Goal: Transaction & Acquisition: Purchase product/service

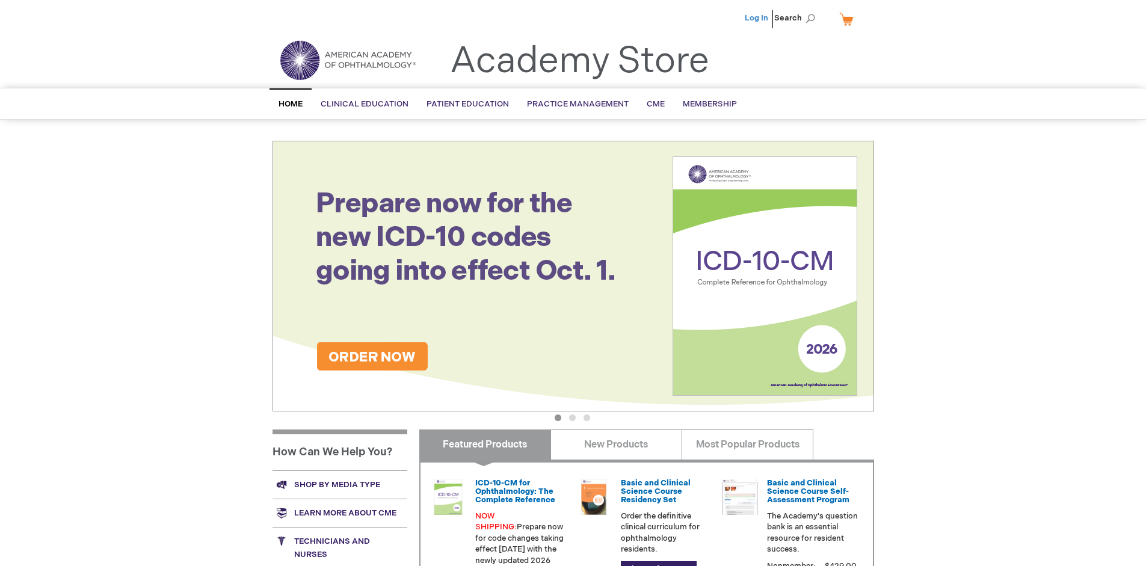
click at [757, 18] on link "Log In" at bounding box center [756, 18] width 23 height 10
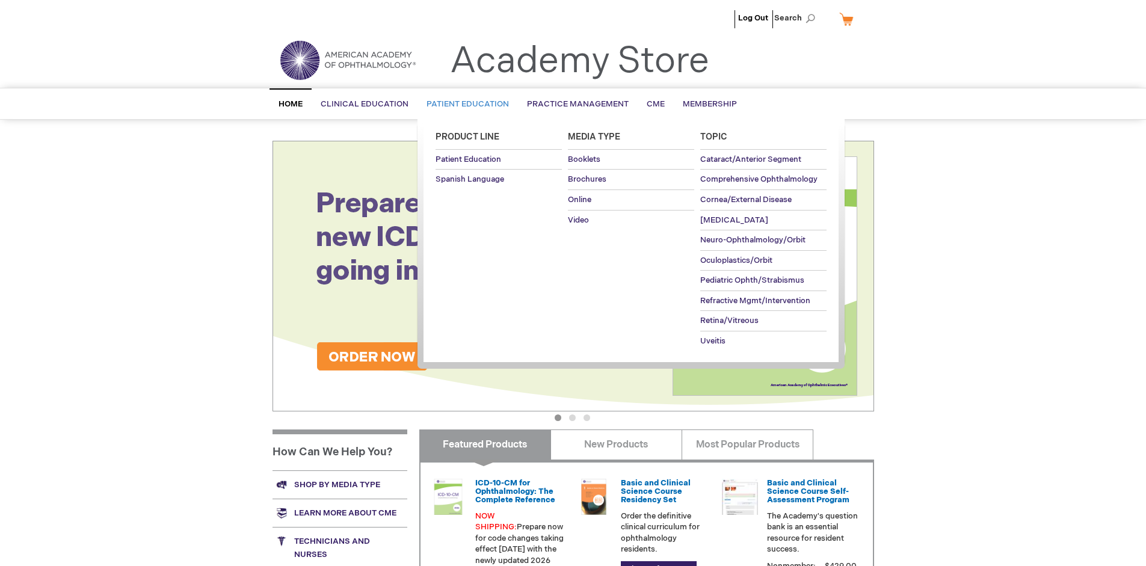
click at [464, 104] on span "Patient Education" at bounding box center [468, 104] width 82 height 10
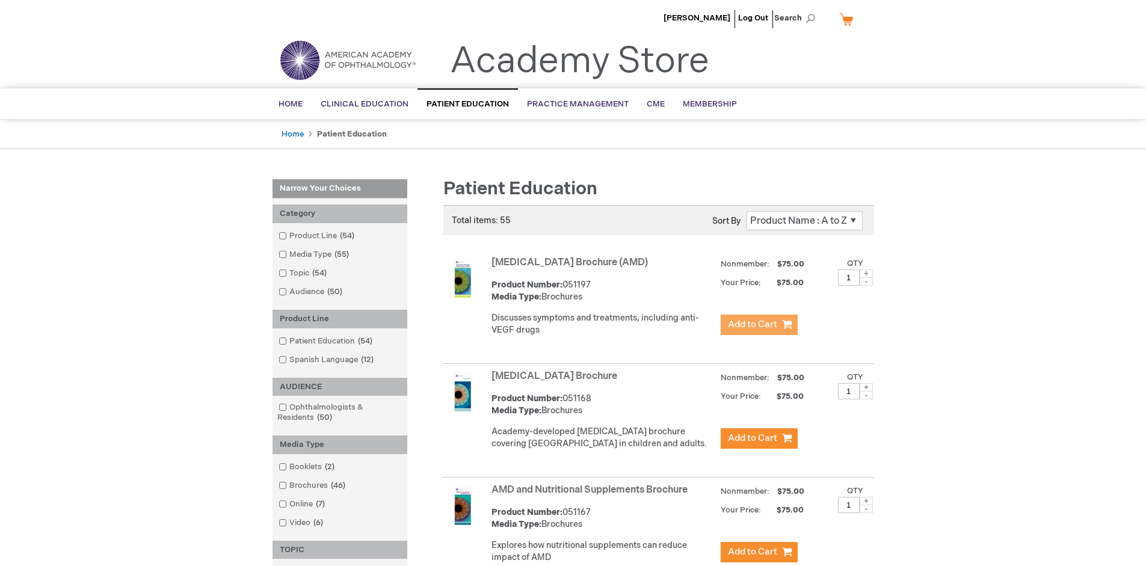
click at [759, 325] on span "Add to Cart" at bounding box center [752, 324] width 49 height 11
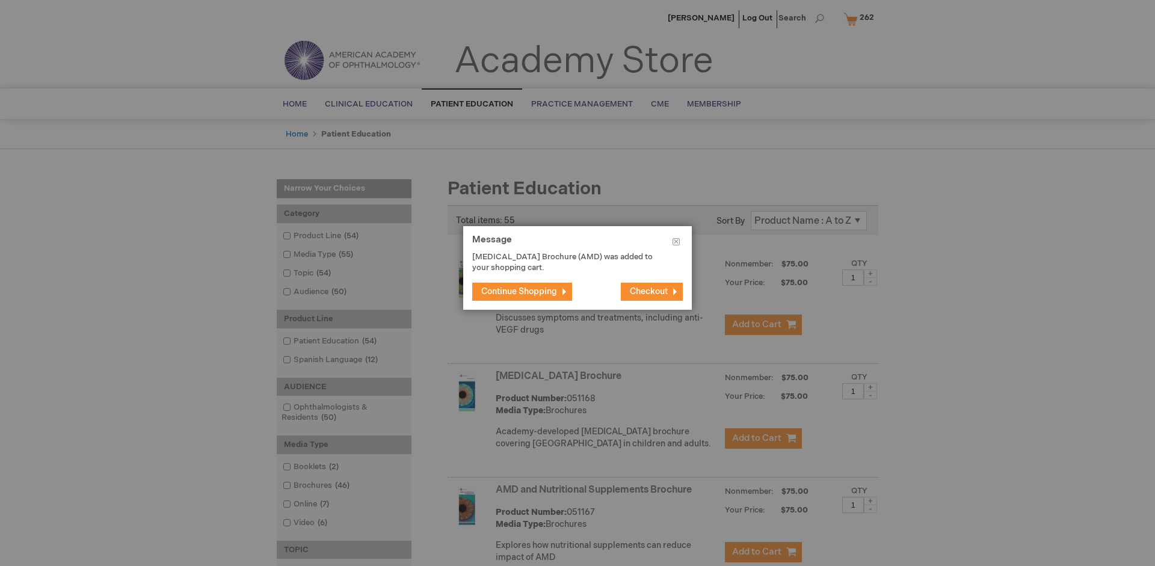
click at [519, 291] on span "Continue Shopping" at bounding box center [519, 291] width 76 height 10
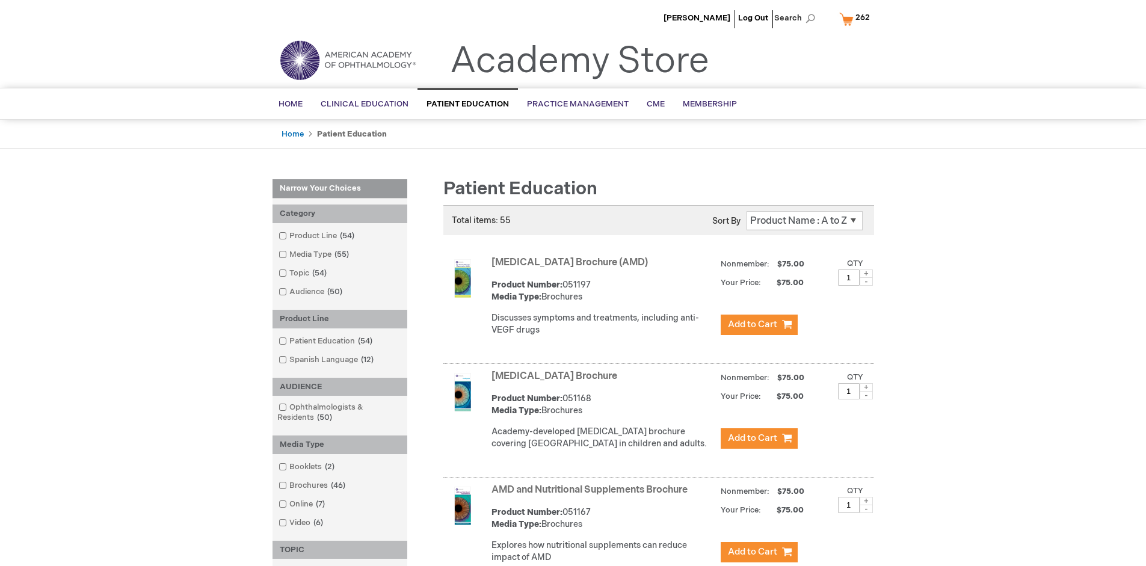
click at [592, 496] on link "AMD and Nutritional Supplements Brochure" at bounding box center [590, 489] width 196 height 11
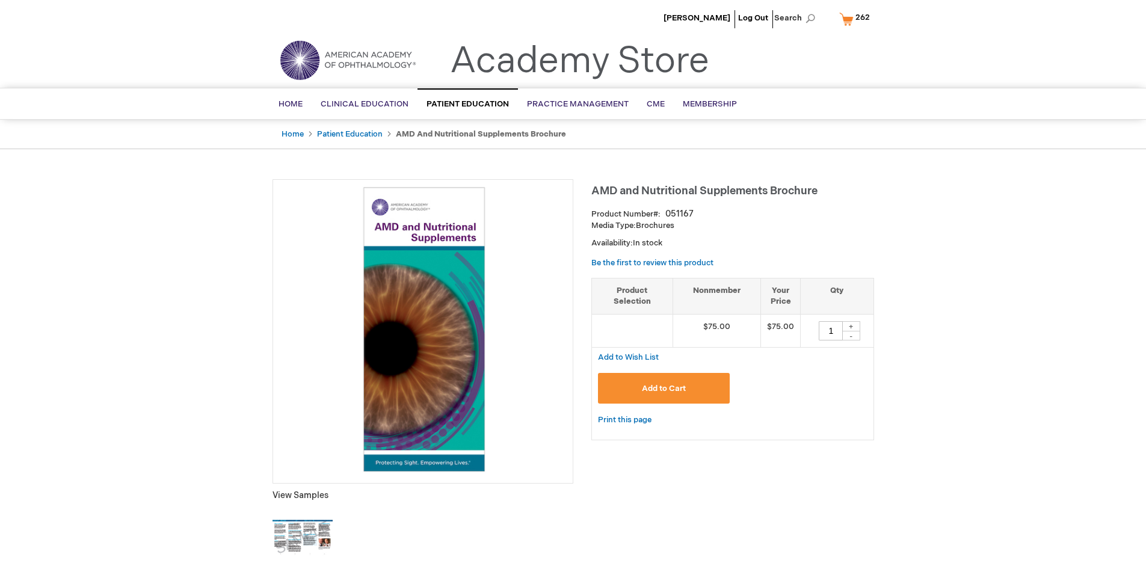
type input "1"
click at [664, 388] on span "Add to Cart" at bounding box center [664, 389] width 44 height 10
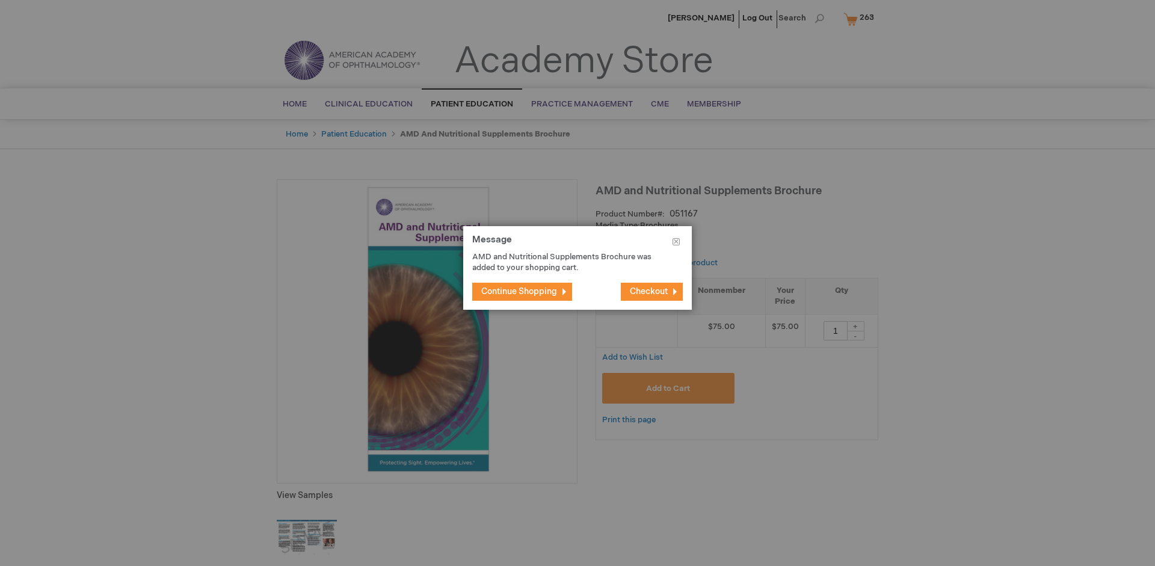
click at [519, 291] on span "Continue Shopping" at bounding box center [519, 291] width 76 height 10
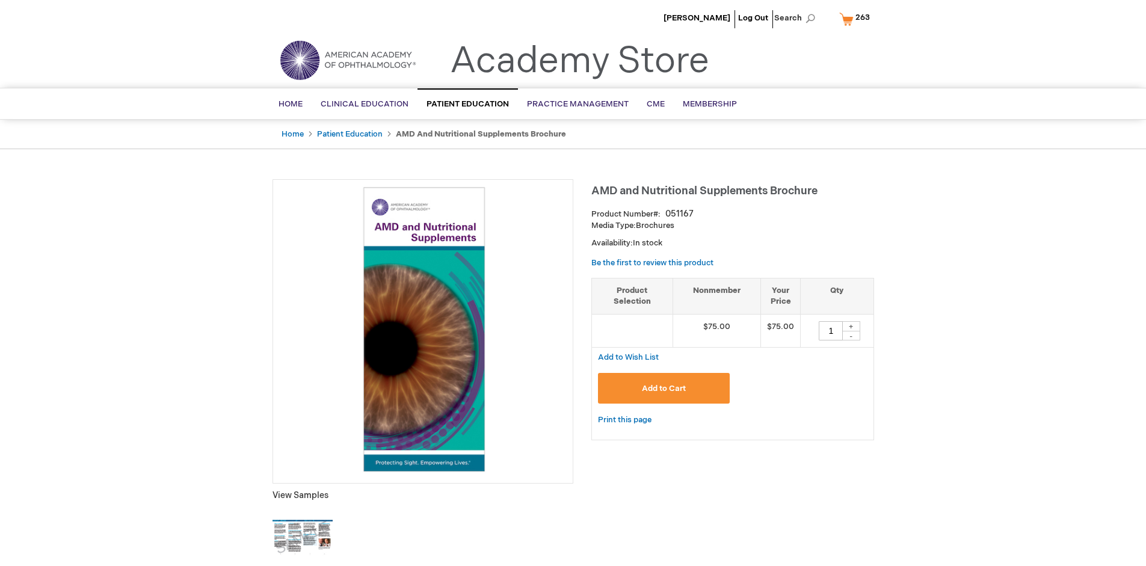
click at [857, 19] on span "263" at bounding box center [863, 18] width 14 height 10
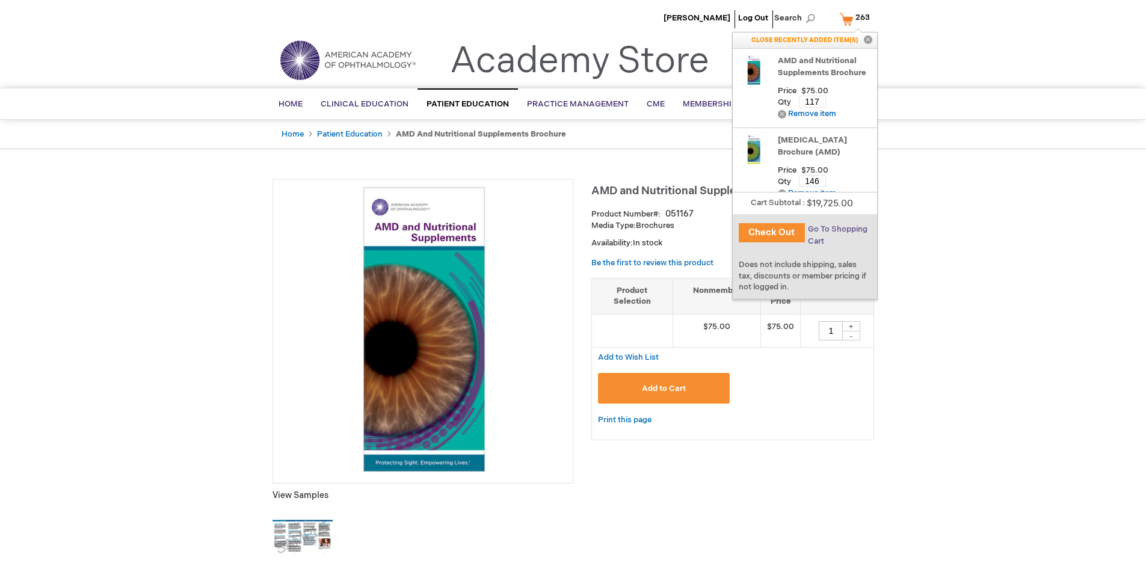
click at [836, 229] on span "Go To Shopping Cart" at bounding box center [838, 235] width 60 height 22
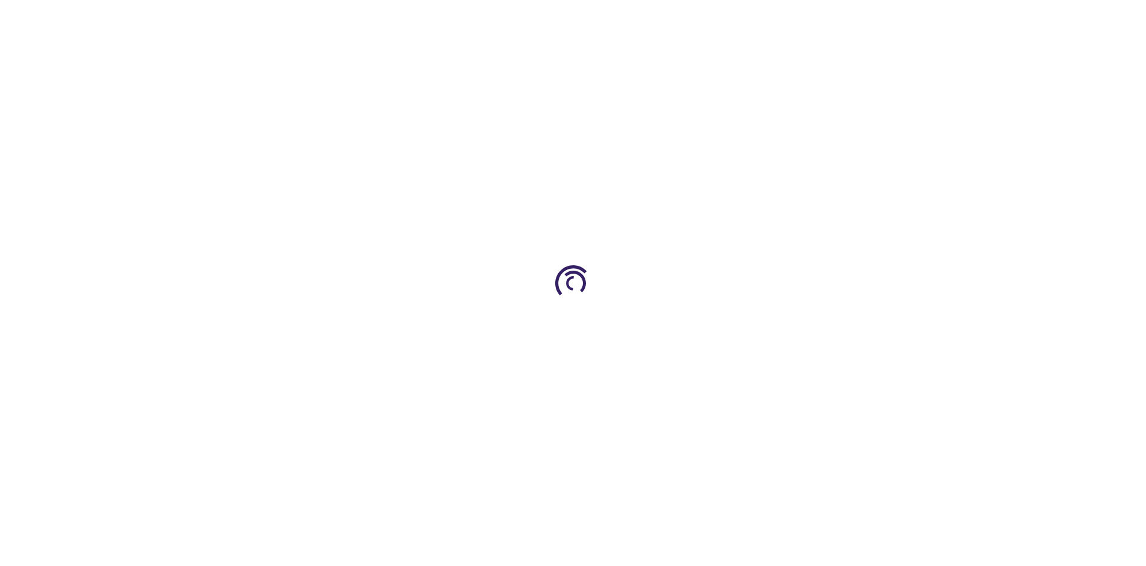
select select "US"
select select "41"
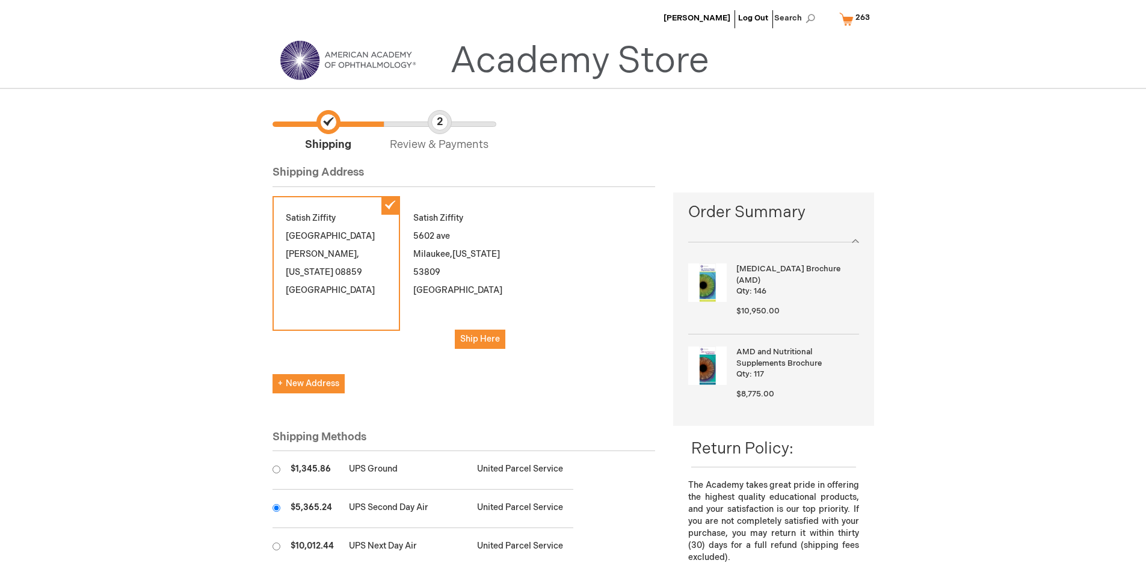
click at [276, 508] on input "radio" at bounding box center [277, 508] width 8 height 8
